Goal: Task Accomplishment & Management: Use online tool/utility

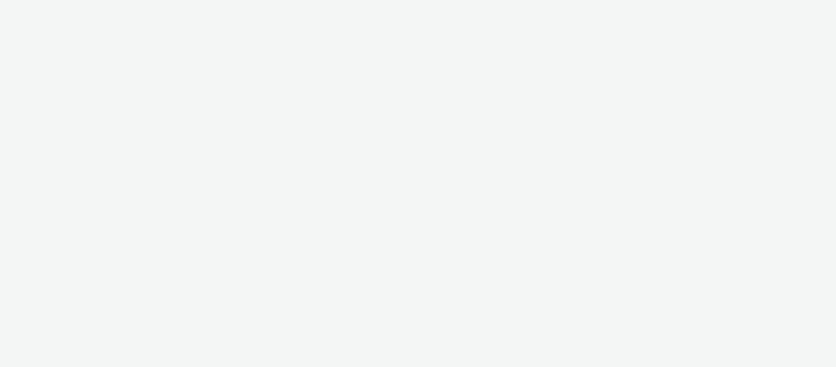
select select "cc51897e-9c53-4f52-a4b1-e17d801db32c"
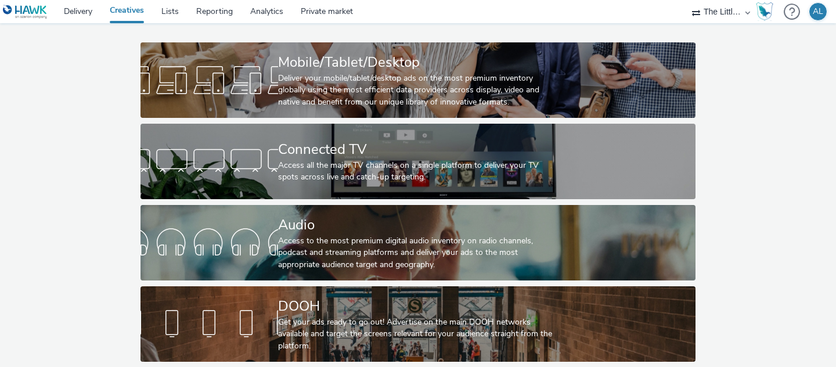
scroll to position [52, 0]
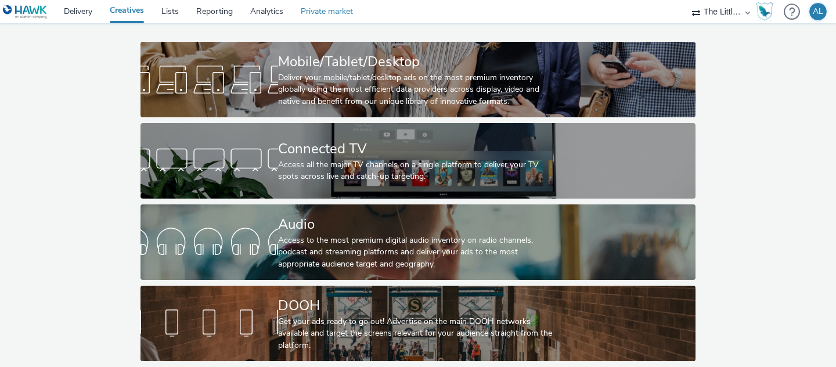
click at [319, 12] on link "Private market" at bounding box center [327, 11] width 70 height 23
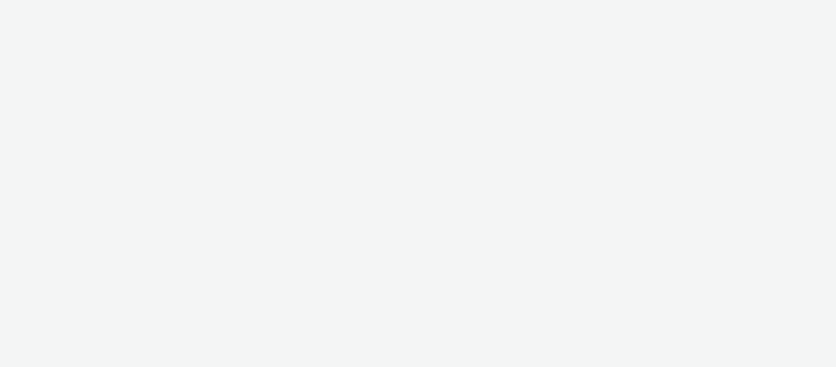
select select "cc51897e-9c53-4f52-a4b1-e17d801db32c"
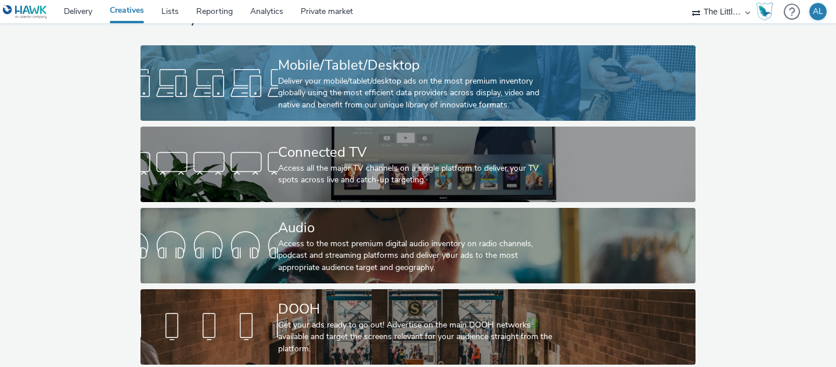
scroll to position [52, 0]
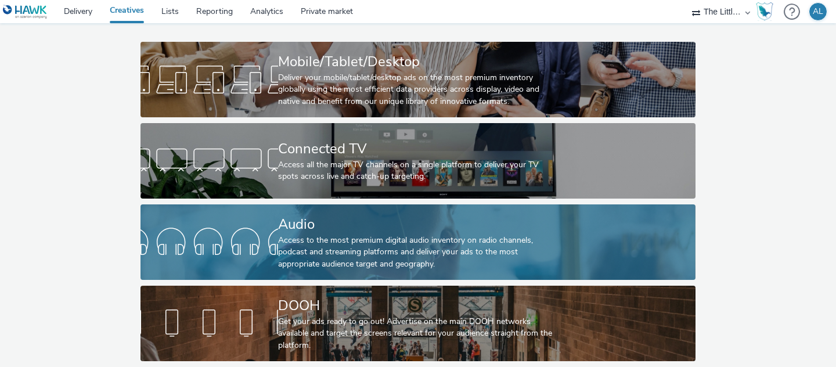
click at [372, 228] on div "Audio" at bounding box center [415, 224] width 275 height 20
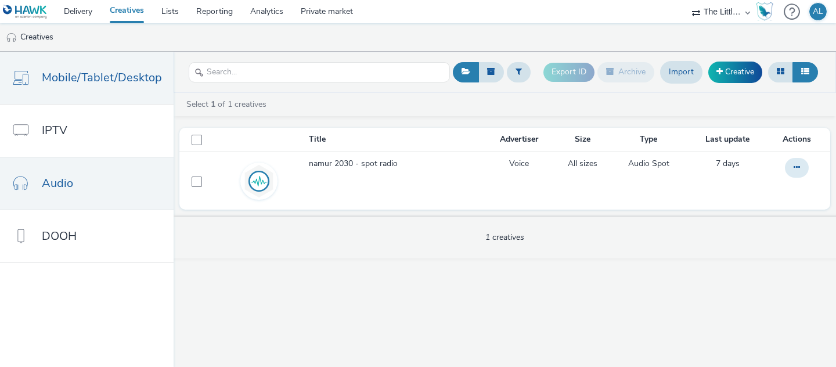
click at [106, 74] on span "Mobile/Tablet/Desktop" at bounding box center [102, 77] width 120 height 17
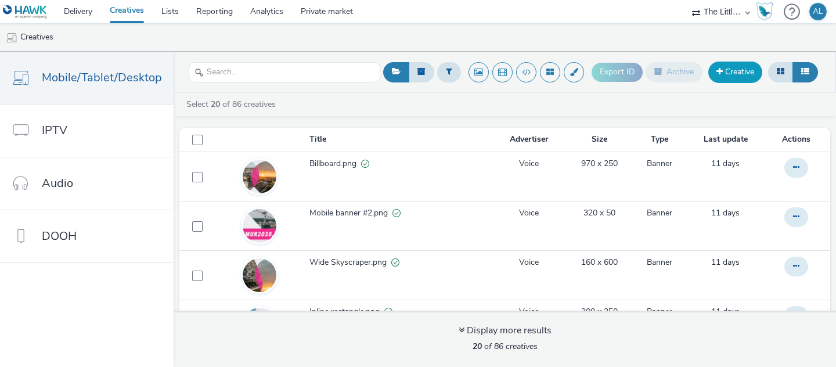
click at [722, 72] on link "Creative" at bounding box center [736, 72] width 54 height 21
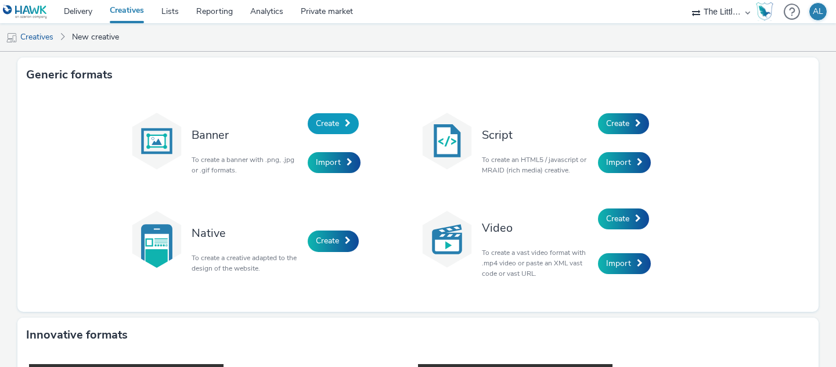
click at [330, 121] on span "Create" at bounding box center [327, 123] width 23 height 11
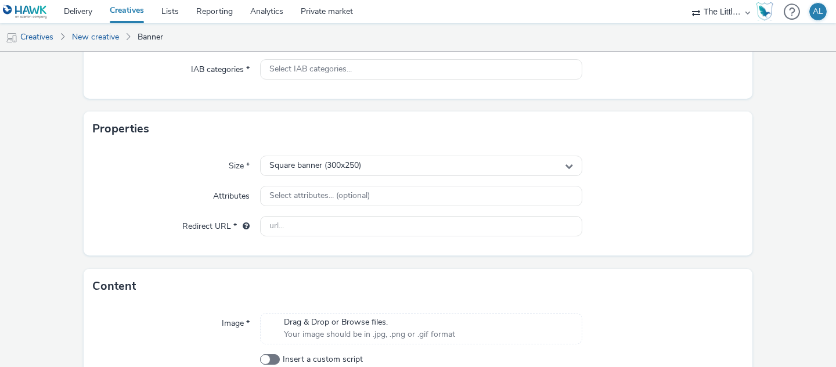
scroll to position [238, 0]
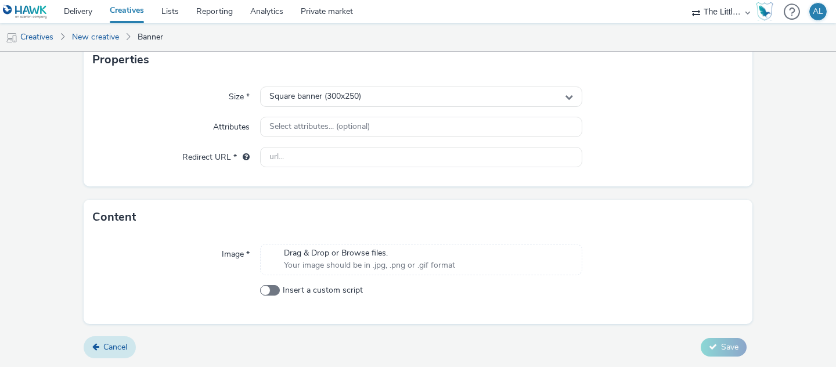
click at [113, 341] on link "Cancel" at bounding box center [110, 347] width 52 height 22
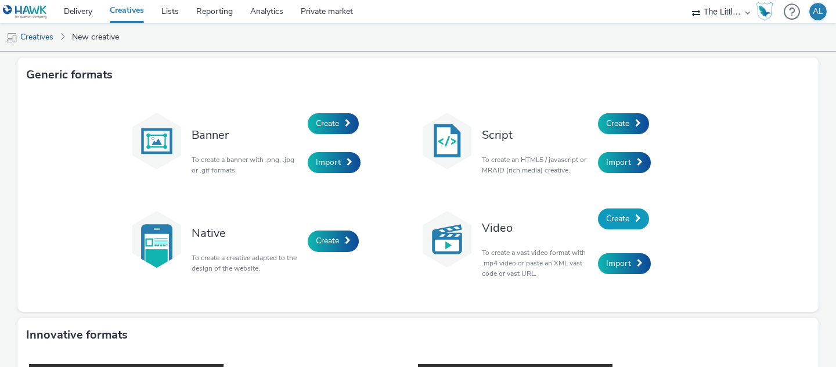
click at [616, 216] on span "Create" at bounding box center [617, 218] width 23 height 11
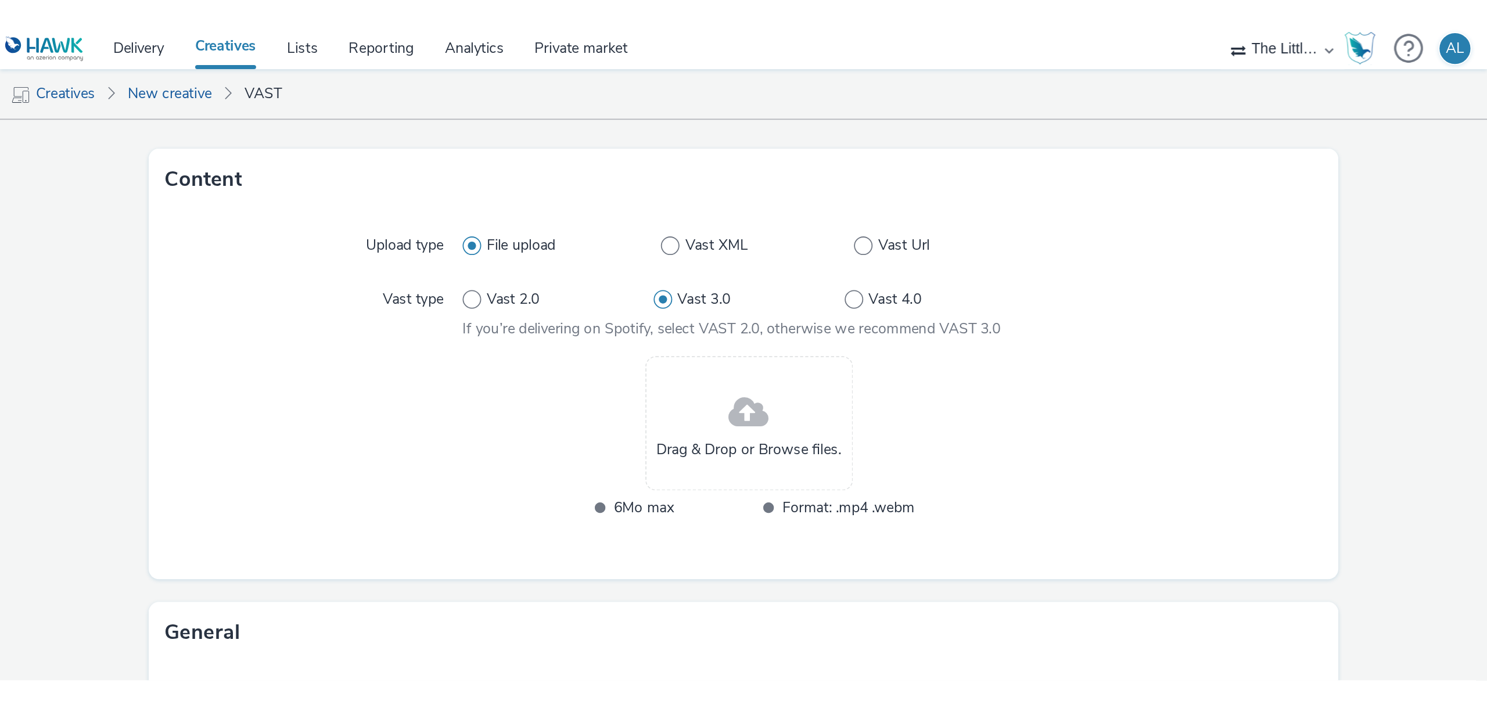
scroll to position [54, 0]
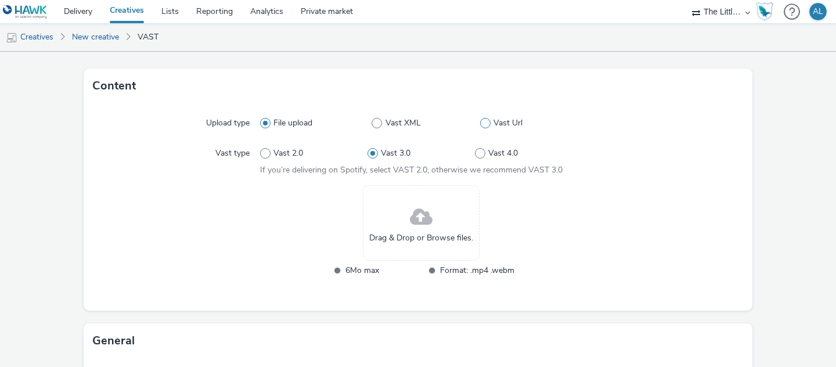
click at [484, 123] on span at bounding box center [485, 123] width 10 height 10
click at [484, 123] on input "Vast Url" at bounding box center [484, 124] width 8 height 8
radio input "false"
radio input "true"
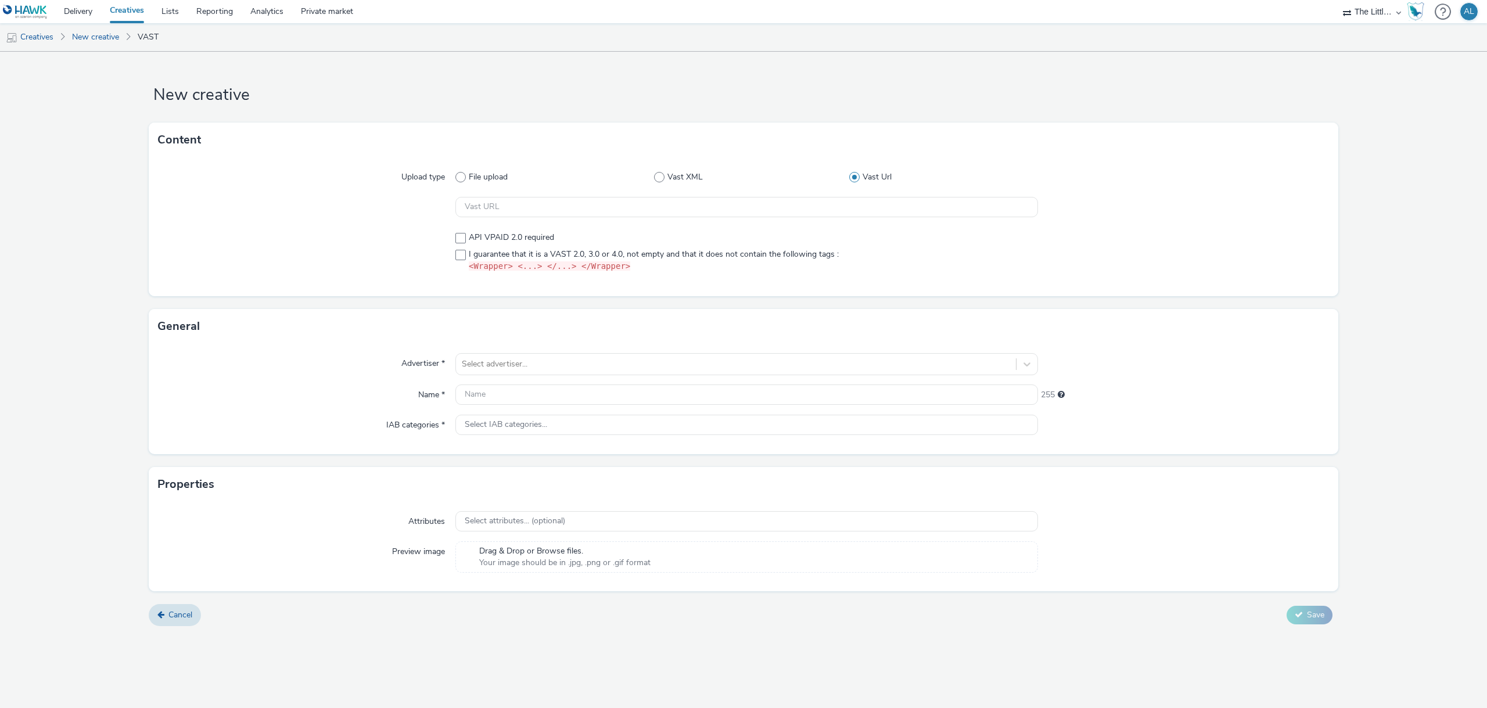
scroll to position [0, 0]
click at [103, 45] on link "New creative" at bounding box center [95, 37] width 59 height 28
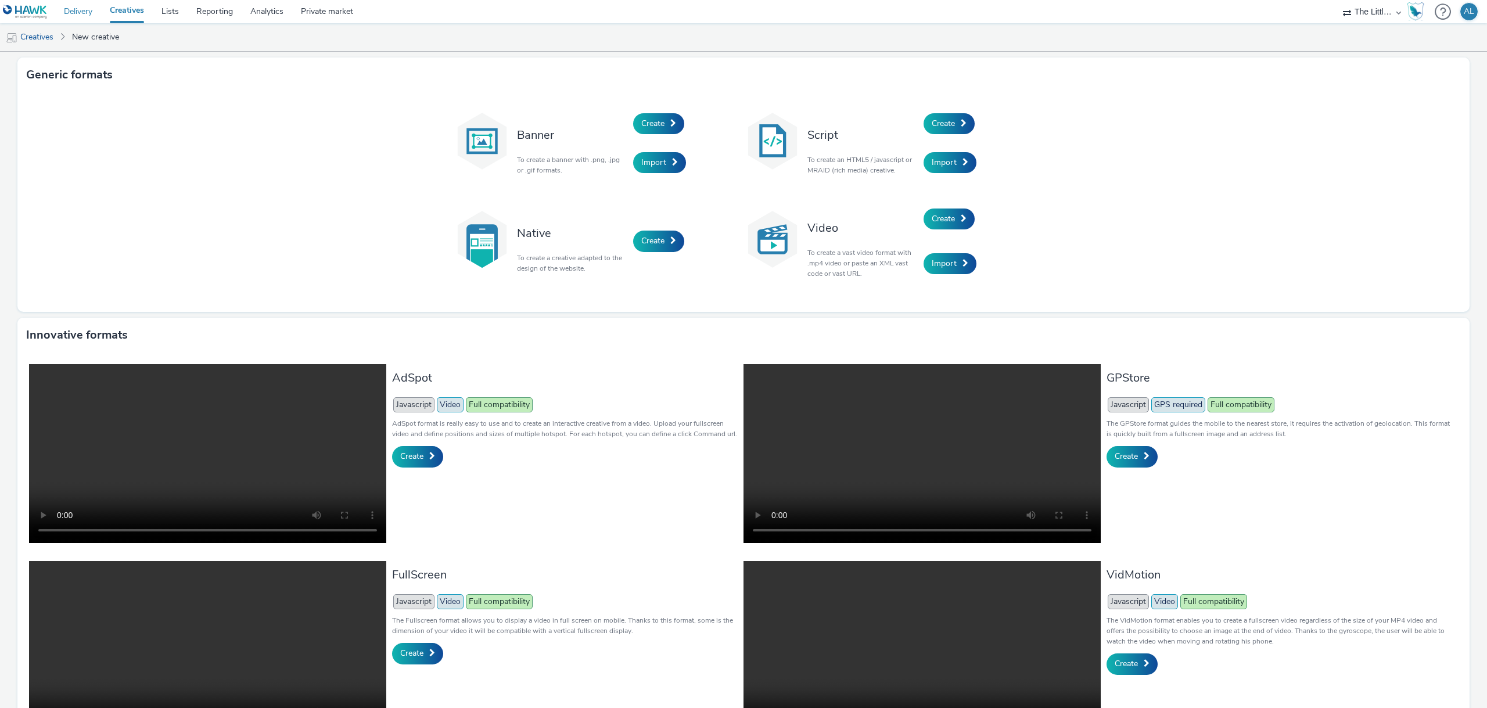
click at [77, 12] on link "Delivery" at bounding box center [78, 11] width 46 height 23
